Goal: Check status: Check status

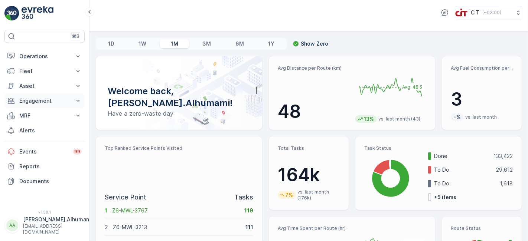
click at [69, 98] on p "Engagement" at bounding box center [44, 100] width 51 height 7
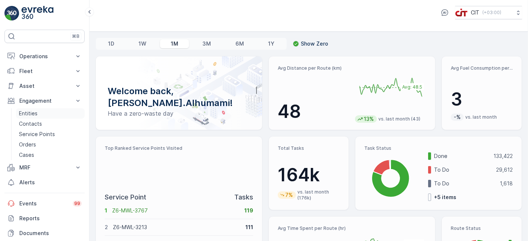
click at [25, 113] on p "Entities" at bounding box center [28, 113] width 19 height 7
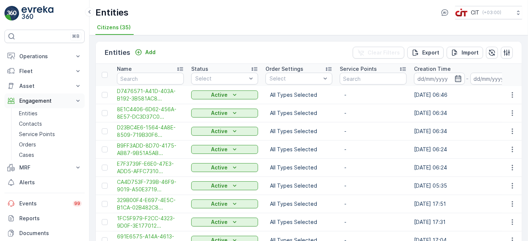
click at [54, 100] on p "Engagement" at bounding box center [44, 100] width 51 height 7
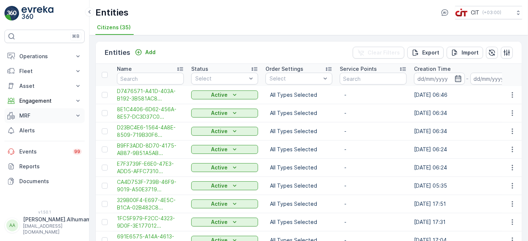
click at [39, 115] on p "MRF" at bounding box center [44, 115] width 51 height 7
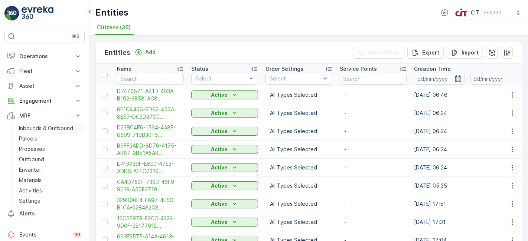
click at [45, 128] on p "Inbounds & Outbound" at bounding box center [46, 128] width 54 height 7
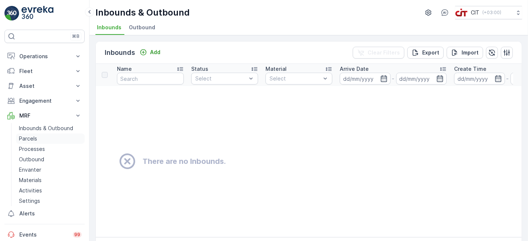
click at [33, 138] on p "Parcels" at bounding box center [28, 138] width 18 height 7
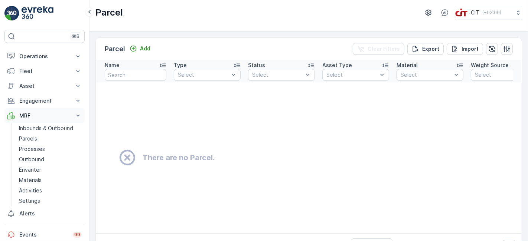
click at [40, 115] on p "MRF" at bounding box center [44, 115] width 51 height 7
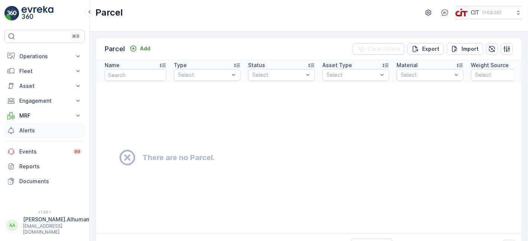
click at [38, 133] on p "Alerts" at bounding box center [50, 130] width 62 height 7
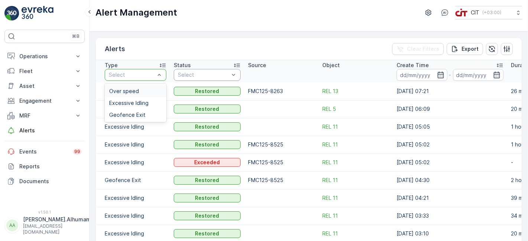
click at [141, 88] on div "Over speed" at bounding box center [135, 91] width 53 height 6
click at [35, 56] on p "Operations" at bounding box center [44, 56] width 51 height 7
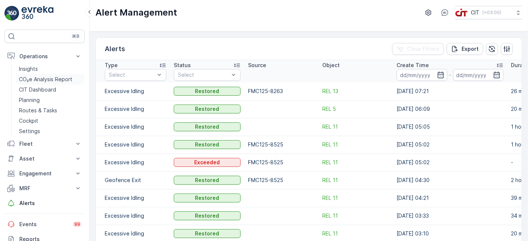
click at [35, 77] on p "CO₂e Analysis Report" at bounding box center [45, 79] width 53 height 7
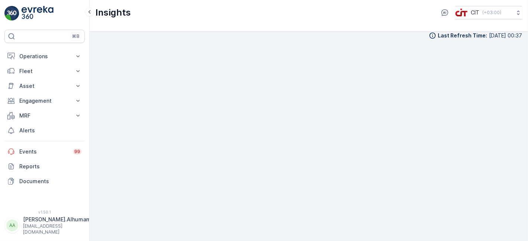
scroll to position [7, 0]
click at [77, 85] on icon at bounding box center [78, 86] width 3 height 2
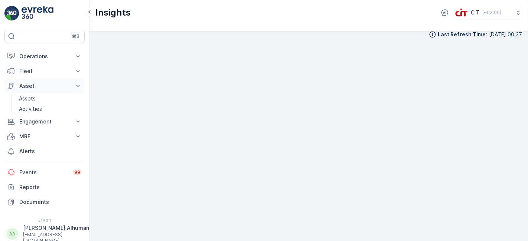
click at [77, 85] on icon at bounding box center [78, 86] width 3 height 2
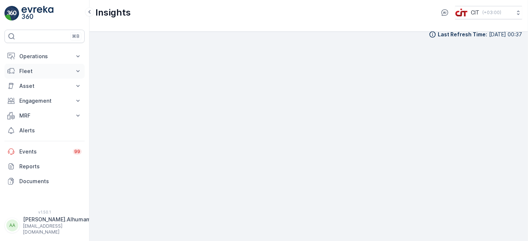
click at [71, 72] on button "Fleet" at bounding box center [44, 71] width 80 height 15
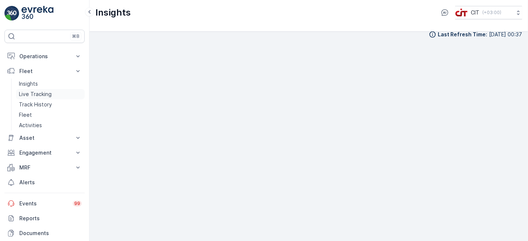
click at [39, 94] on p "Live Tracking" at bounding box center [35, 94] width 33 height 7
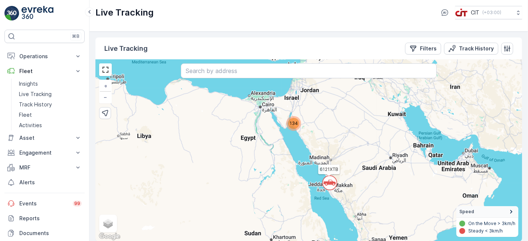
click at [291, 127] on div "134" at bounding box center [293, 123] width 11 height 11
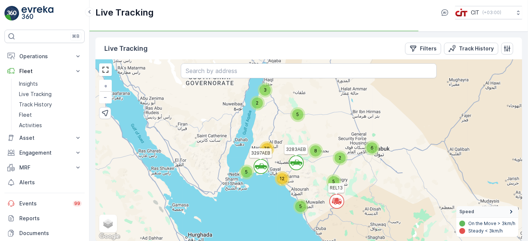
click at [303, 211] on div "5" at bounding box center [300, 206] width 11 height 11
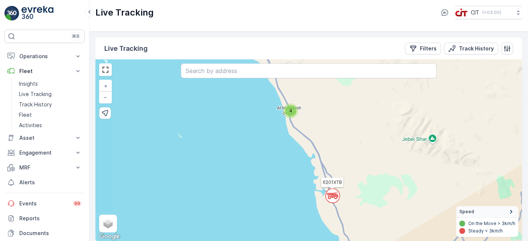
click at [291, 110] on span "4" at bounding box center [290, 111] width 3 height 6
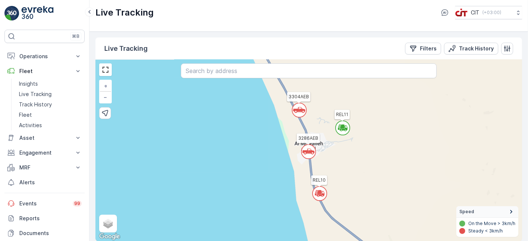
click at [309, 150] on icon at bounding box center [308, 152] width 12 height 6
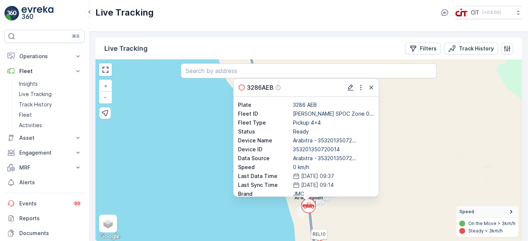
click at [371, 87] on icon "button" at bounding box center [372, 88] width 4 height 4
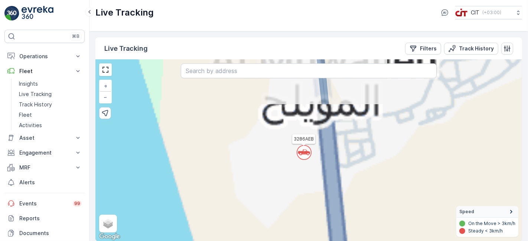
drag, startPoint x: 332, startPoint y: 220, endPoint x: 348, endPoint y: 134, distance: 87.4
click at [348, 134] on div "` ` ` ` ` ` ` ` ` ` ` ` ` ` ` ` ` ` ` ` ` ` ` ` ` ` ` ` ` ` ` ` ` ` ` ` ` ` ` `…" at bounding box center [308, 151] width 427 height 182
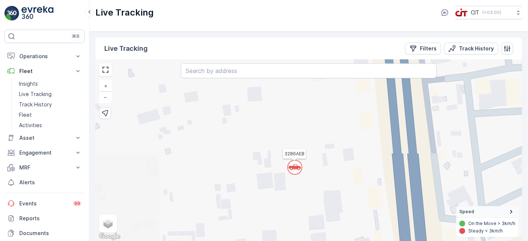
click at [296, 168] on icon at bounding box center [295, 168] width 12 height 6
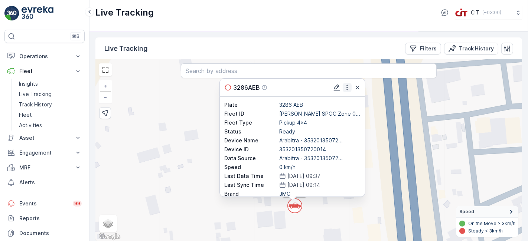
click at [348, 89] on icon "button" at bounding box center [347, 87] width 7 height 7
click at [345, 88] on icon "button" at bounding box center [347, 87] width 7 height 7
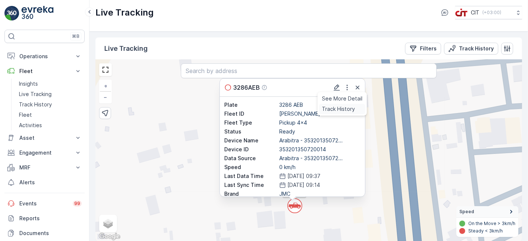
click at [346, 108] on span "Track History" at bounding box center [338, 108] width 33 height 7
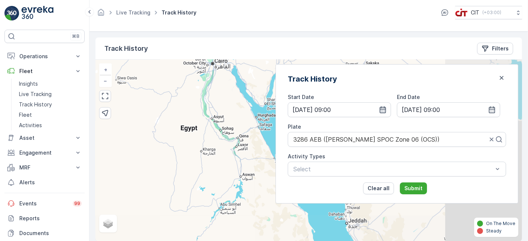
click at [387, 110] on icon "button" at bounding box center [382, 109] width 7 height 7
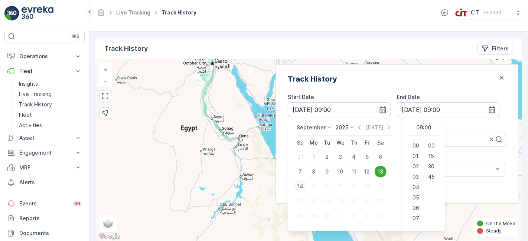
click at [306, 185] on div "14" at bounding box center [301, 187] width 12 height 12
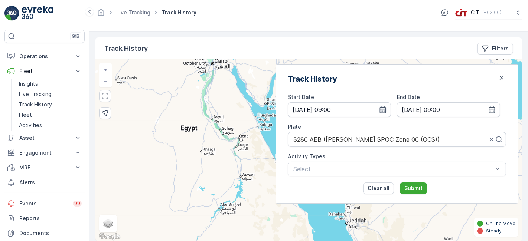
click at [386, 108] on icon "button" at bounding box center [383, 110] width 6 height 7
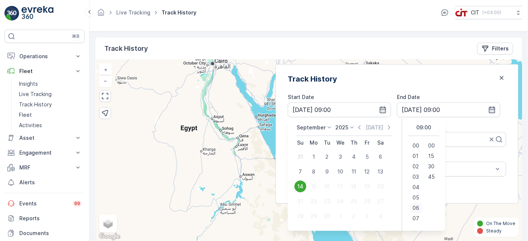
click at [422, 207] on div "06" at bounding box center [416, 208] width 13 height 10
click at [419, 205] on span "06" at bounding box center [416, 207] width 7 height 7
click at [444, 80] on div "Track History" at bounding box center [397, 79] width 218 height 11
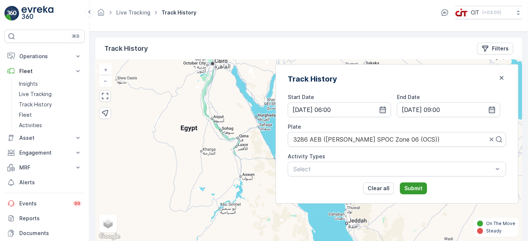
click at [423, 186] on p "Submit" at bounding box center [414, 188] width 18 height 7
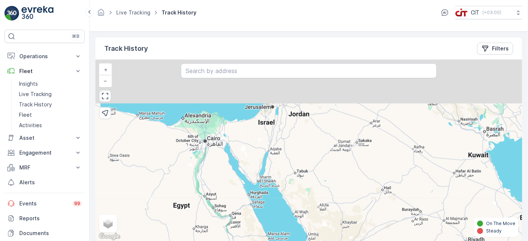
drag, startPoint x: 276, startPoint y: 127, endPoint x: 268, endPoint y: 205, distance: 78.0
click at [268, 205] on div "+ − Satellite Roadmap Terrain Hybrid Leaflet Keyboard shortcuts Map Data Map da…" at bounding box center [308, 151] width 427 height 182
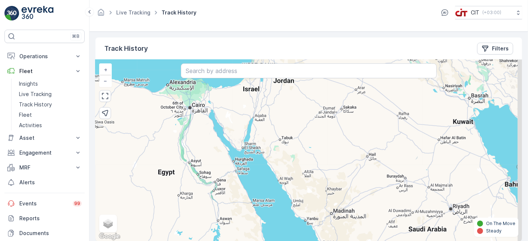
drag, startPoint x: 289, startPoint y: 197, endPoint x: 273, endPoint y: 162, distance: 38.1
click at [273, 163] on div "+ − Satellite Roadmap Terrain Hybrid Leaflet Keyboard shortcuts Map Data Map da…" at bounding box center [308, 151] width 427 height 182
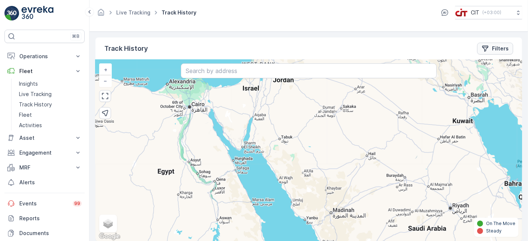
click at [490, 50] on div "Filters" at bounding box center [495, 48] width 27 height 7
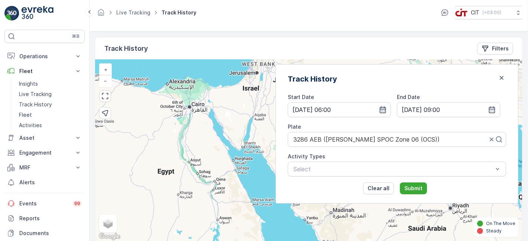
click at [387, 110] on icon "button" at bounding box center [382, 109] width 7 height 7
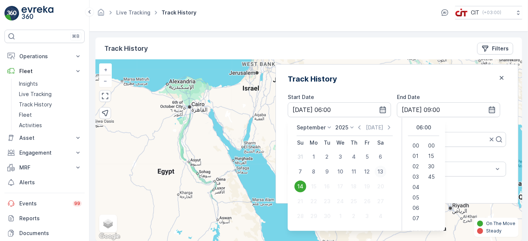
click at [387, 172] on div "13" at bounding box center [381, 172] width 12 height 12
type input "[DATE] 06:00"
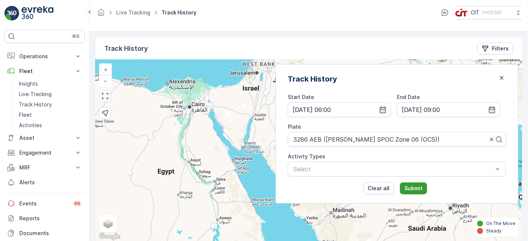
click at [423, 189] on p "Submit" at bounding box center [414, 188] width 18 height 7
